Goal: Task Accomplishment & Management: Manage account settings

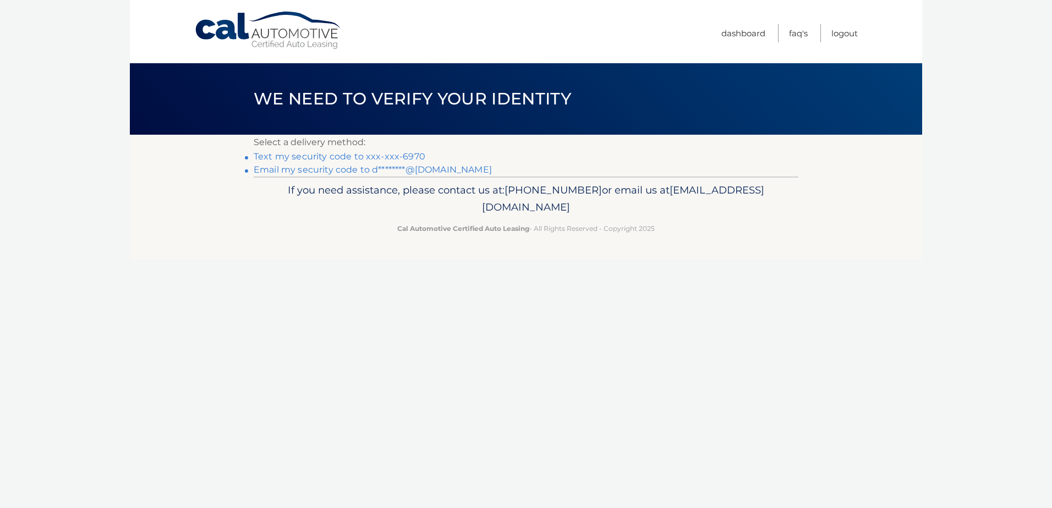
click at [406, 157] on link "Text my security code to xxx-xxx-6970" at bounding box center [340, 156] width 172 height 10
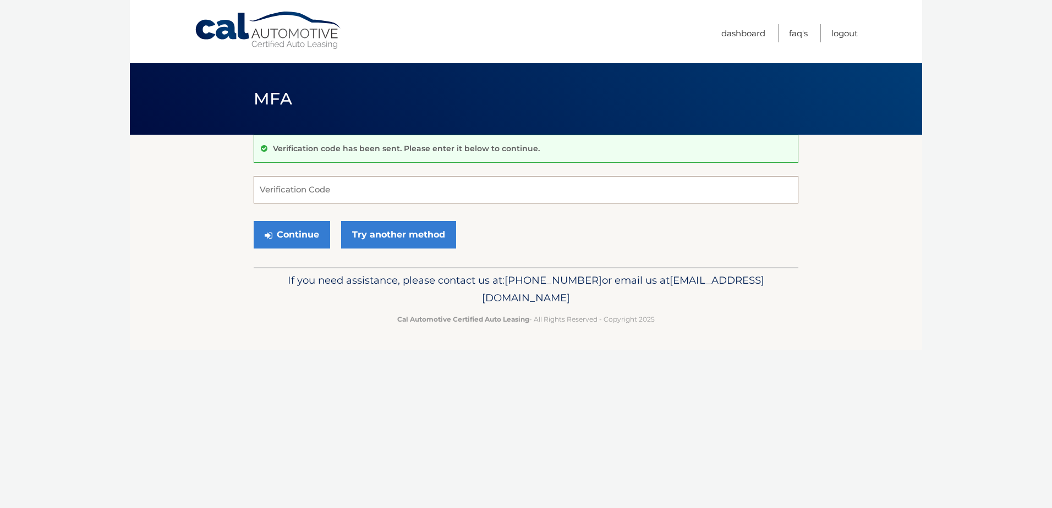
click at [347, 191] on input "Verification Code" at bounding box center [526, 190] width 545 height 28
type input "427725"
click at [254, 221] on button "Continue" at bounding box center [292, 235] width 76 height 28
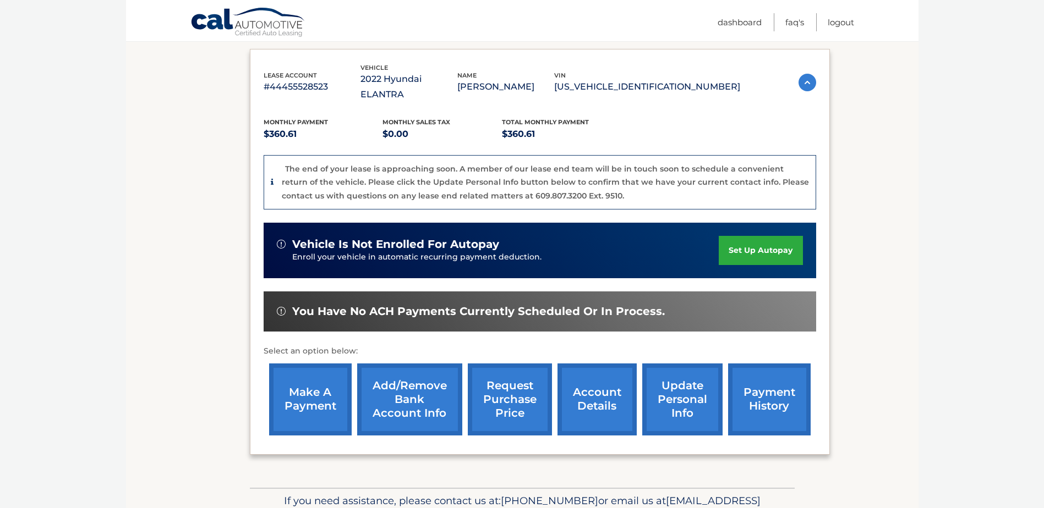
scroll to position [227, 0]
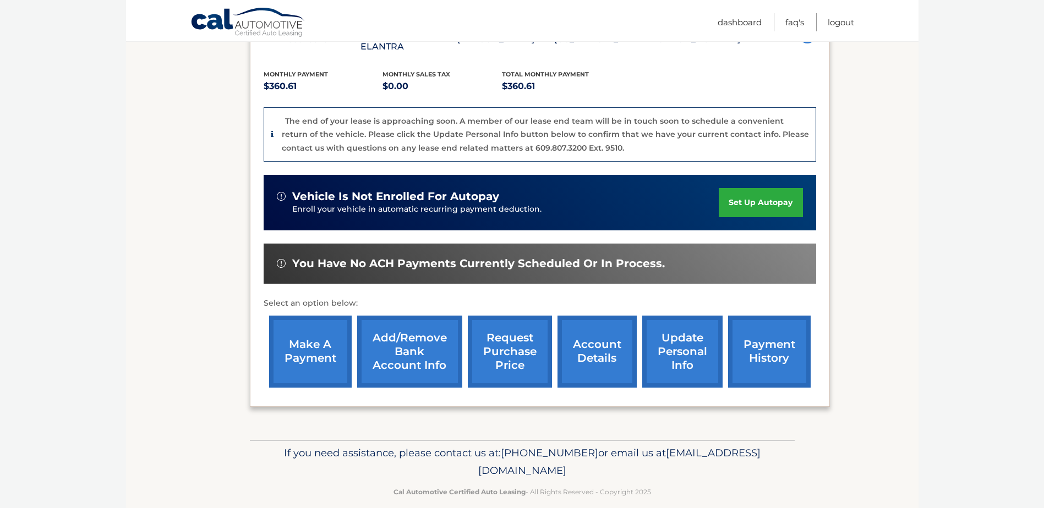
click at [588, 334] on link "account details" at bounding box center [596, 352] width 79 height 72
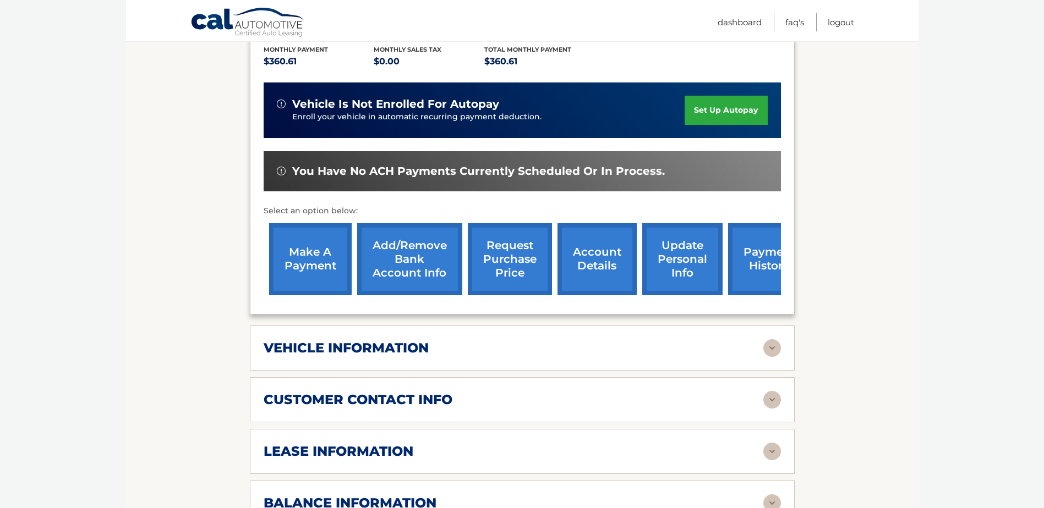
scroll to position [275, 0]
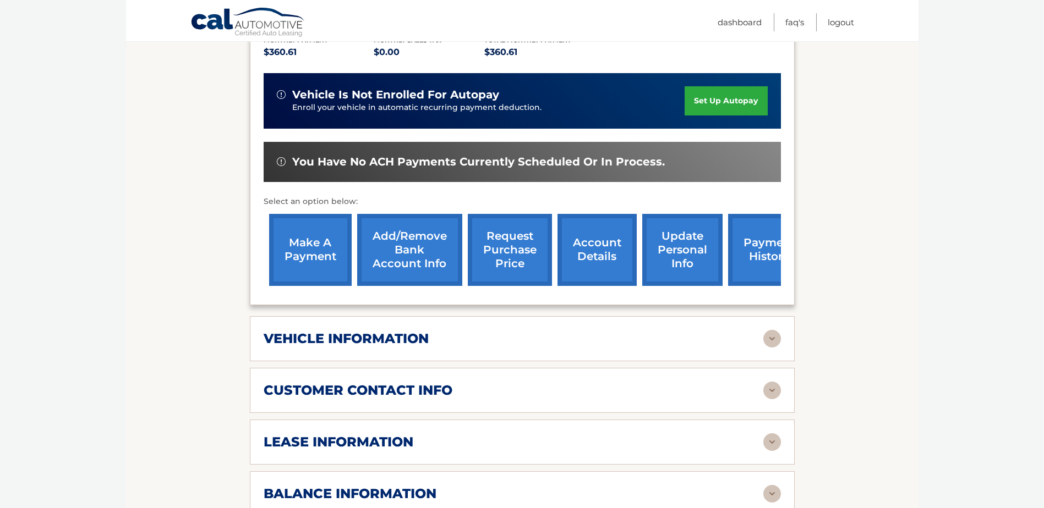
click at [776, 330] on img at bounding box center [772, 339] width 18 height 18
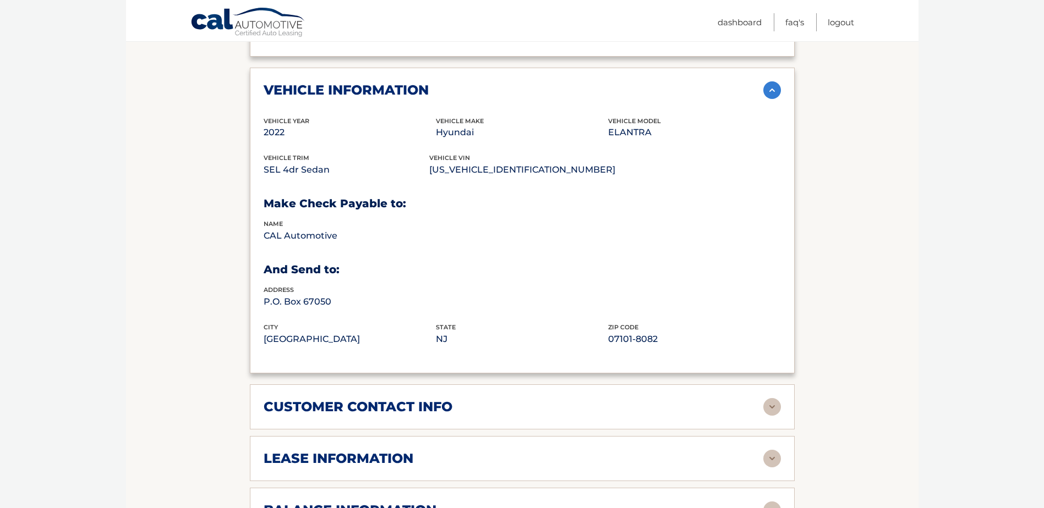
scroll to position [550, 0]
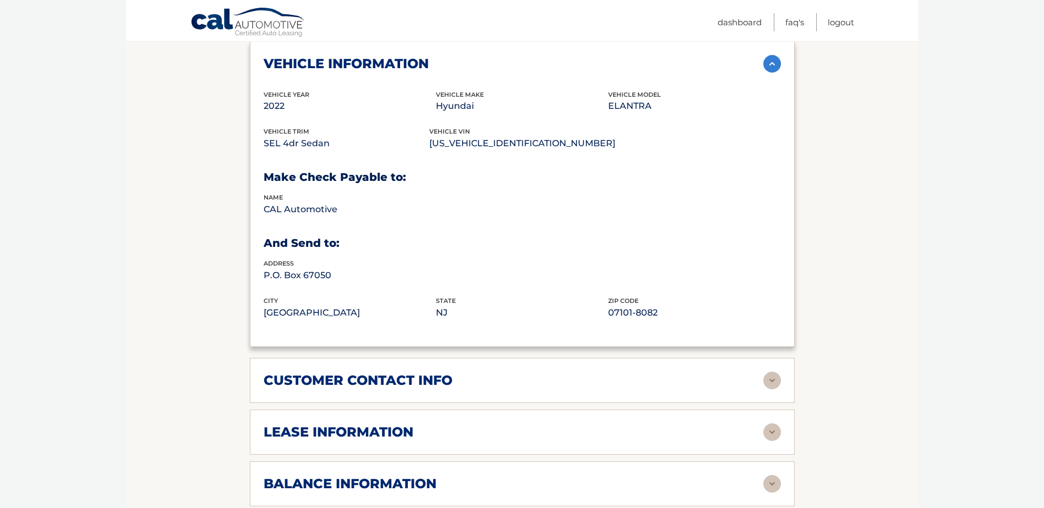
click at [776, 424] on img at bounding box center [772, 433] width 18 height 18
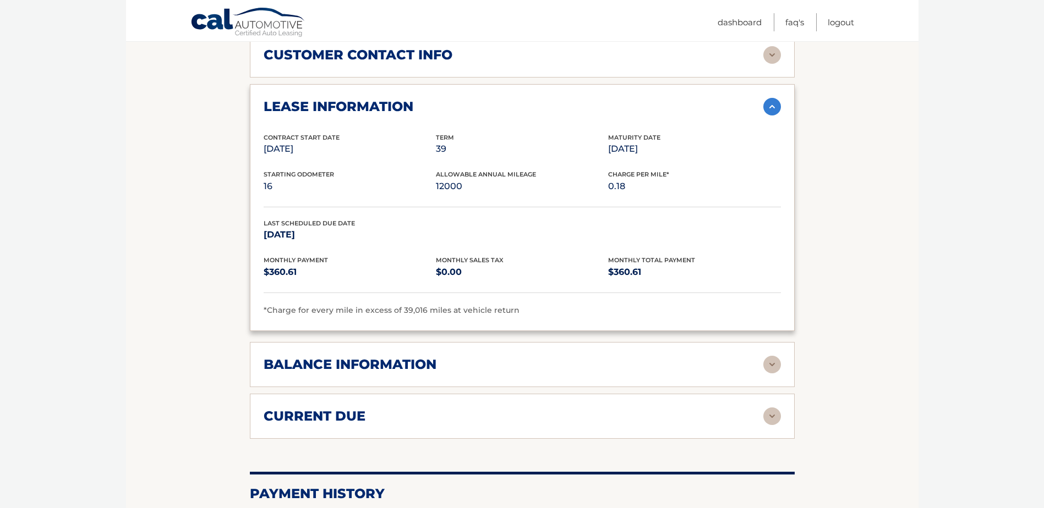
scroll to position [880, 0]
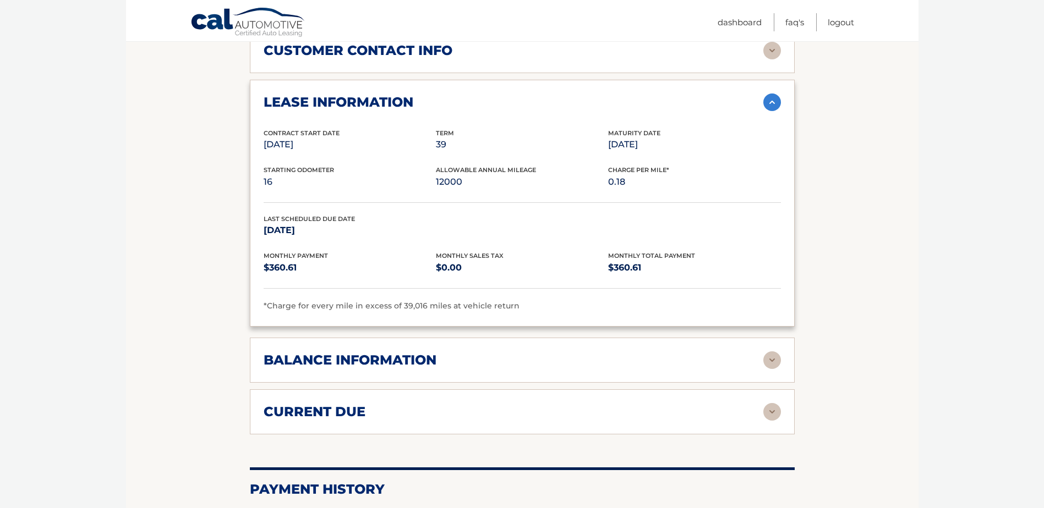
click at [765, 353] on img at bounding box center [772, 361] width 18 height 18
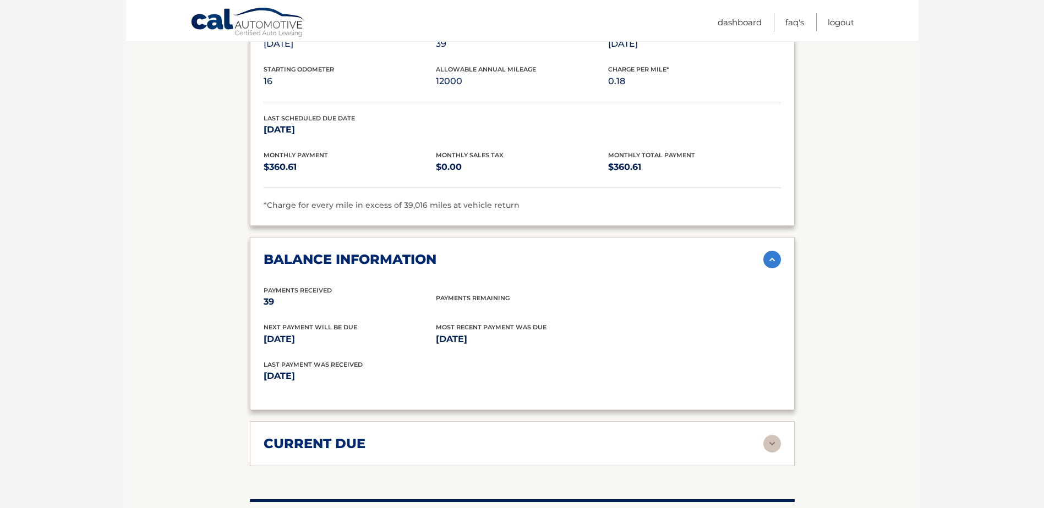
scroll to position [1045, 0]
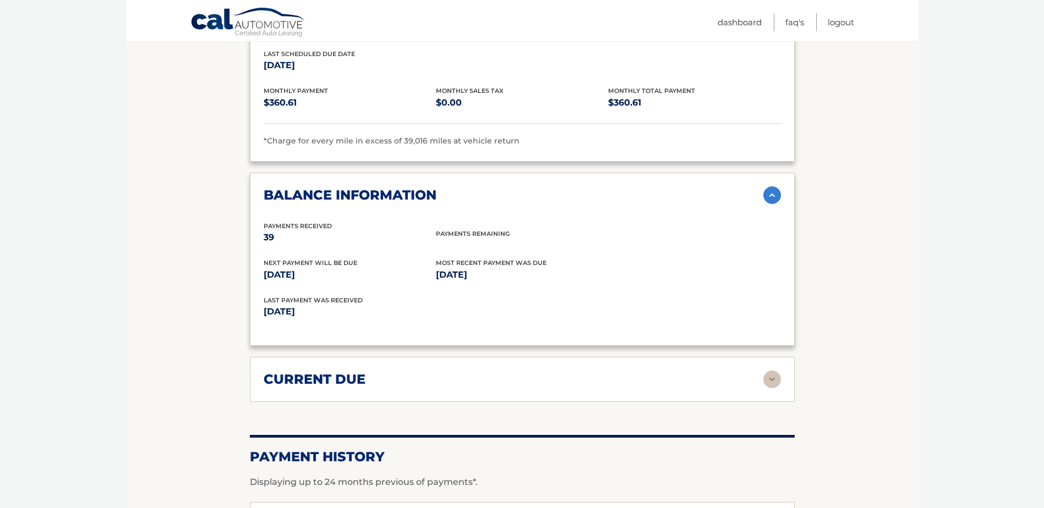
click at [781, 372] on div "current due Late Charges $0.00 Miscelleneous Charges* $0.00 Sales Tax $0.00 pay…" at bounding box center [522, 379] width 545 height 45
click at [779, 371] on img at bounding box center [772, 380] width 18 height 18
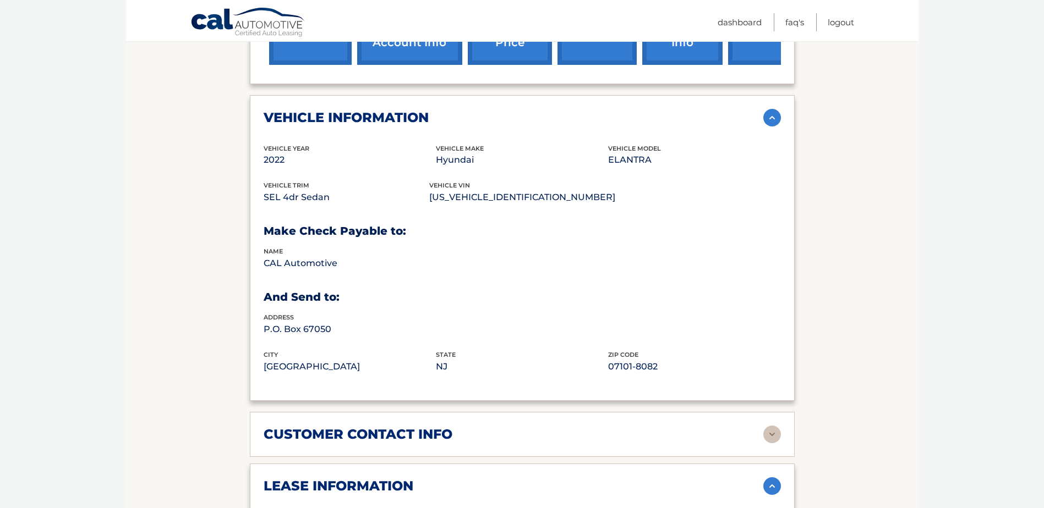
scroll to position [495, 0]
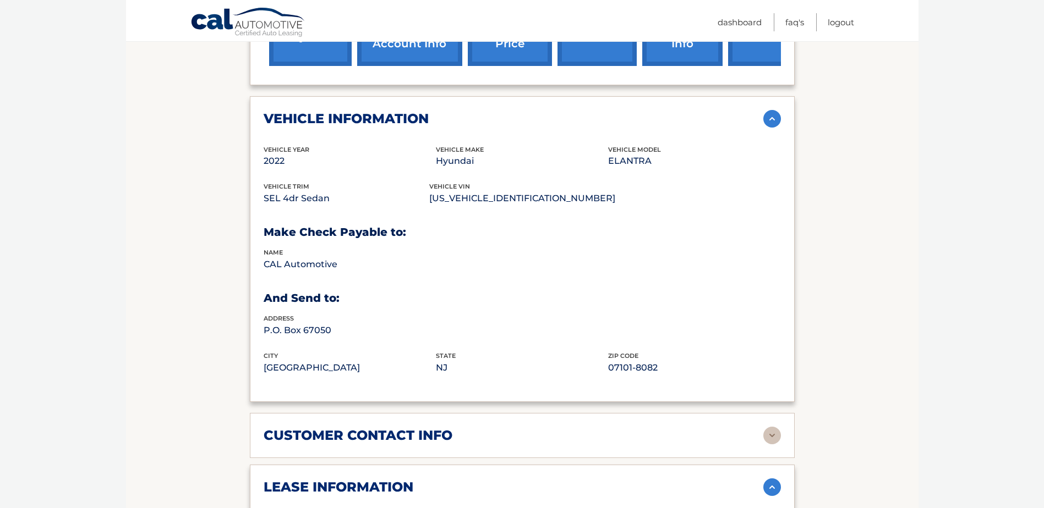
click at [771, 427] on img at bounding box center [772, 436] width 18 height 18
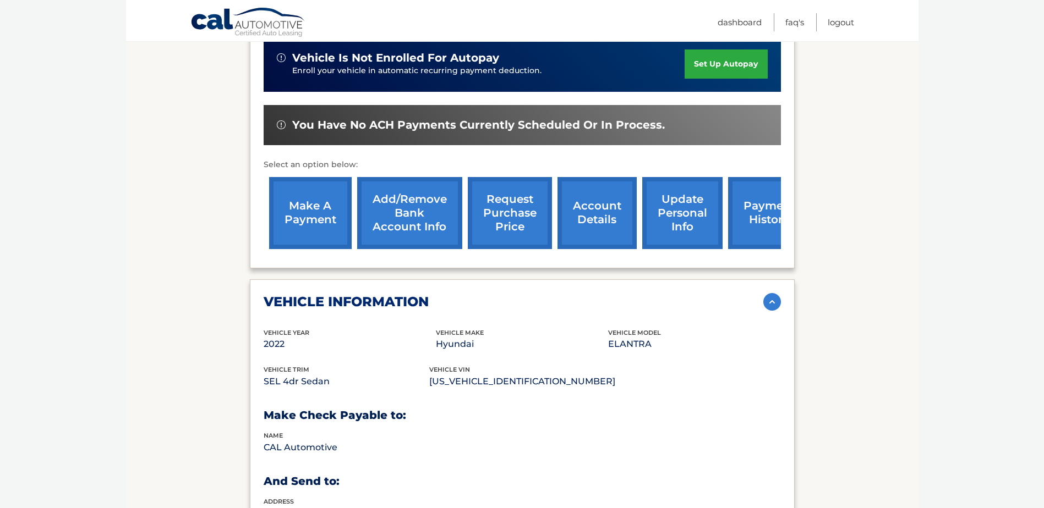
scroll to position [220, 0]
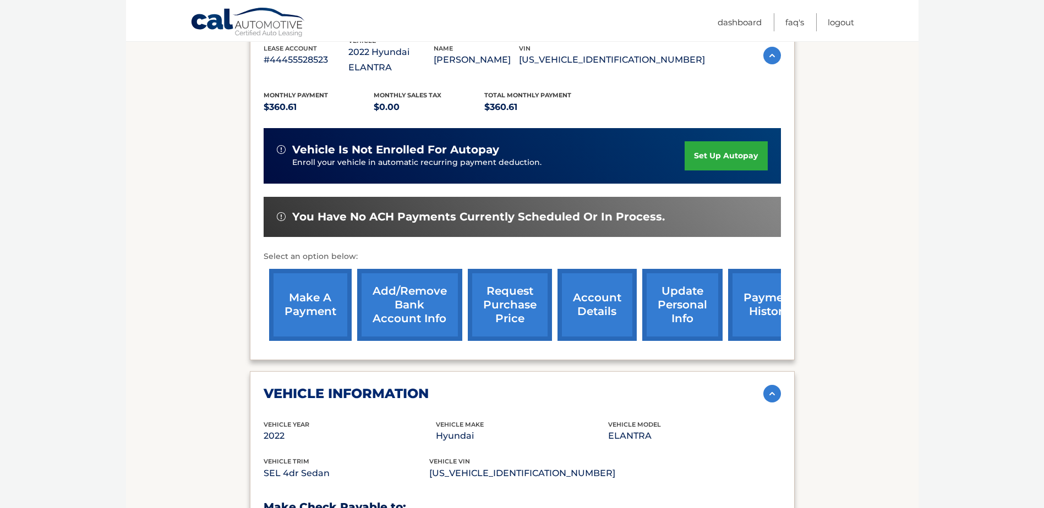
click at [509, 289] on link "request purchase price" at bounding box center [510, 305] width 84 height 72
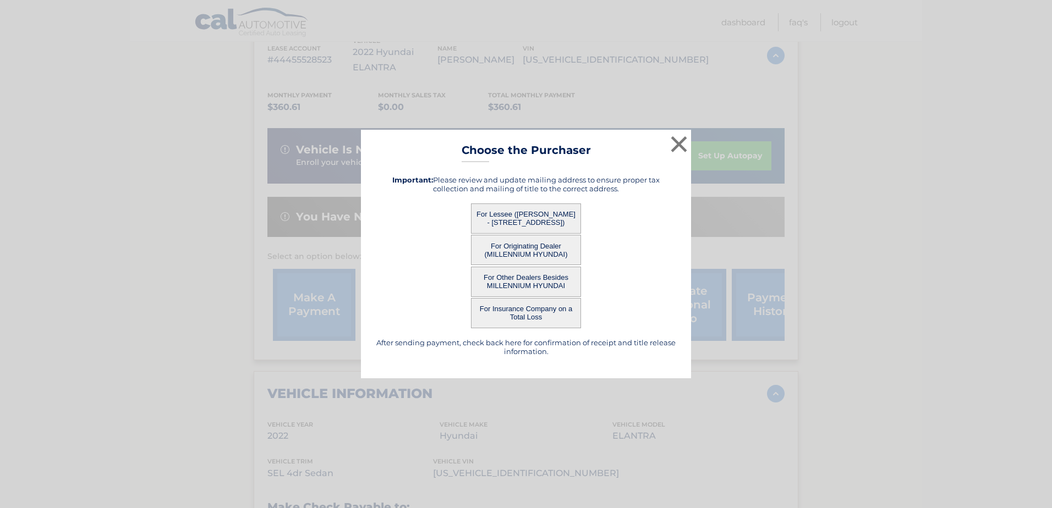
click at [536, 249] on button "For Originating Dealer (MILLENNIUM HYUNDAI)" at bounding box center [526, 250] width 110 height 30
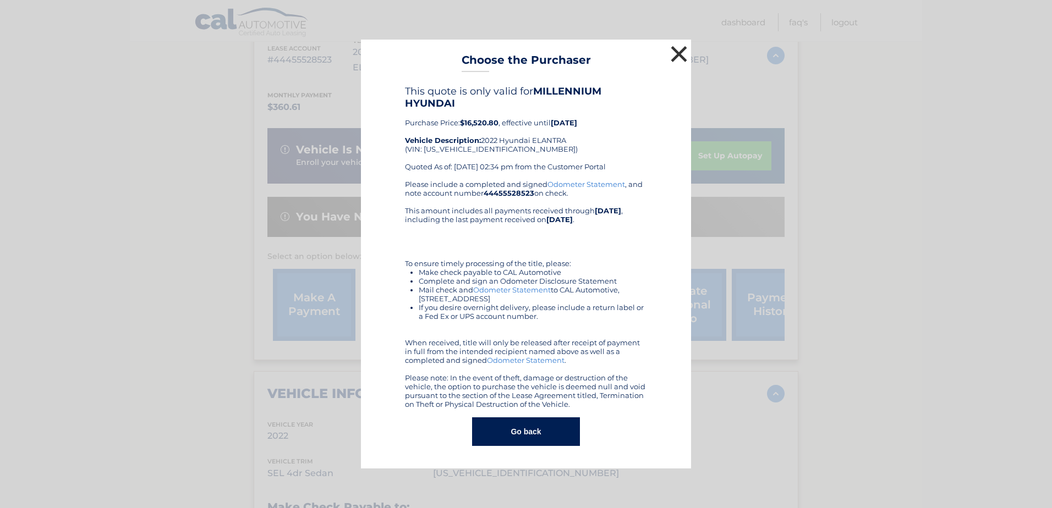
click at [677, 52] on button "×" at bounding box center [679, 54] width 22 height 22
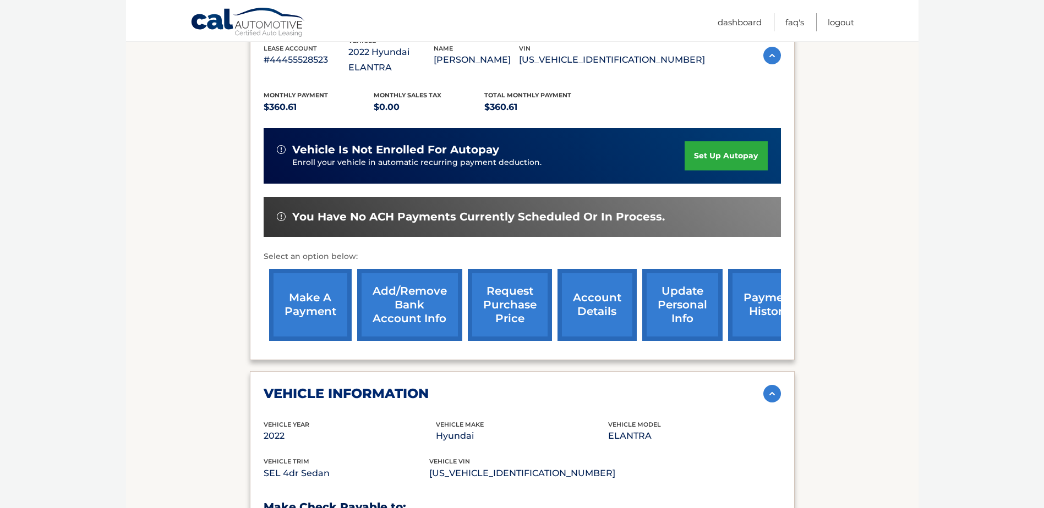
click at [503, 281] on link "request purchase price" at bounding box center [510, 305] width 84 height 72
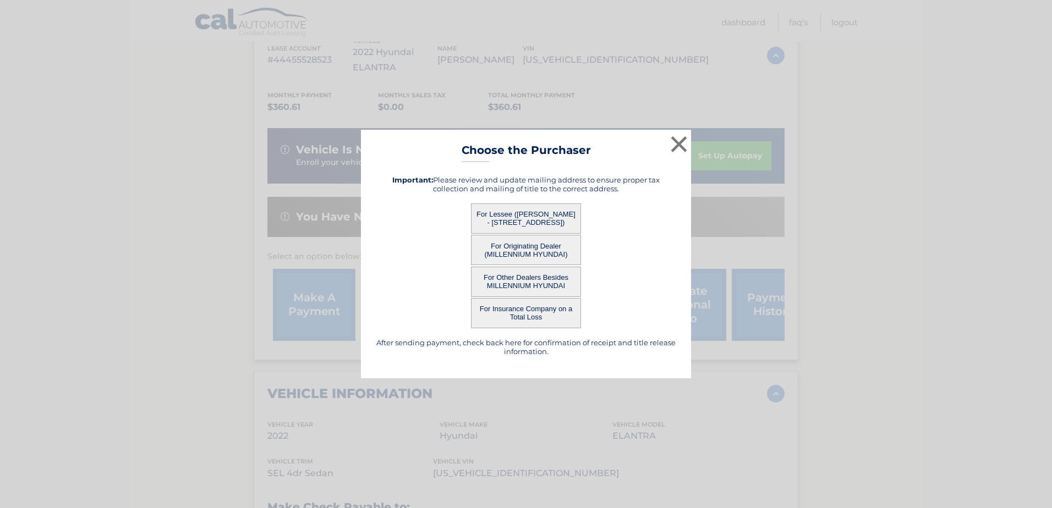
click at [546, 279] on button "For Other Dealers Besides MILLENNIUM HYUNDAI" at bounding box center [526, 282] width 110 height 30
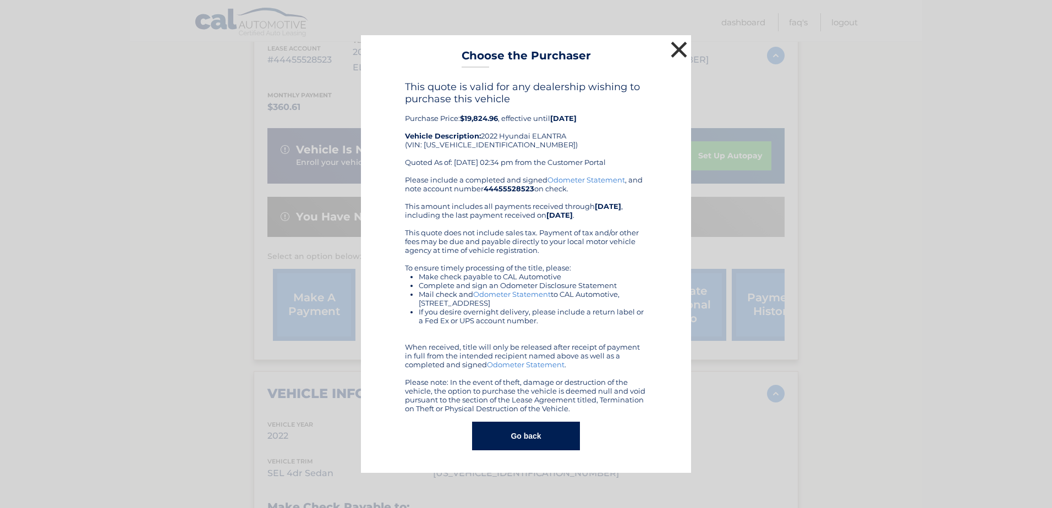
drag, startPoint x: 682, startPoint y: 45, endPoint x: 856, endPoint y: 3, distance: 179.4
click at [683, 45] on button "×" at bounding box center [679, 50] width 22 height 22
